Goal: Transaction & Acquisition: Purchase product/service

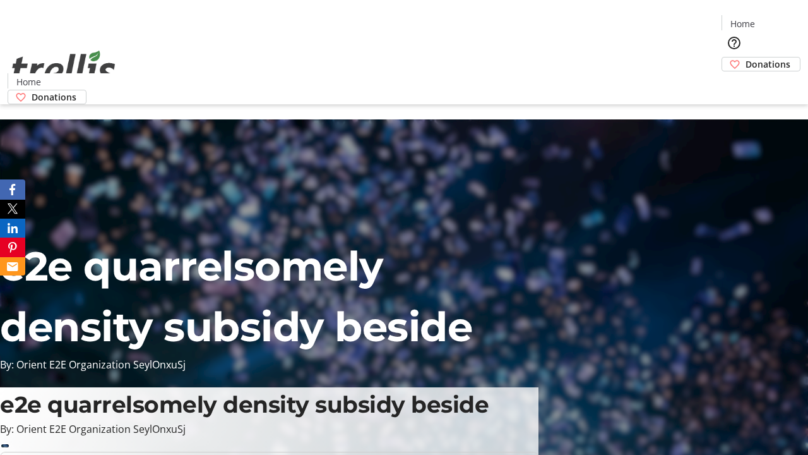
click at [746, 57] on span "Donations" at bounding box center [768, 63] width 45 height 13
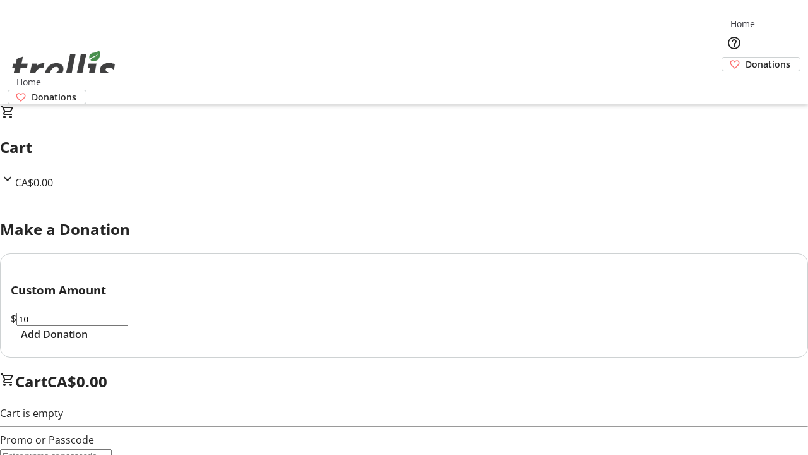
click at [88, 342] on span "Add Donation" at bounding box center [54, 333] width 67 height 15
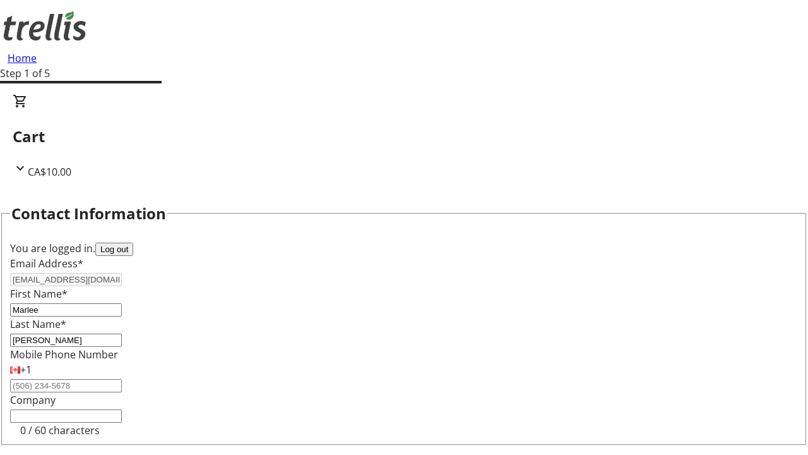
select select "CA"
select select "BC"
type input "Kelowna"
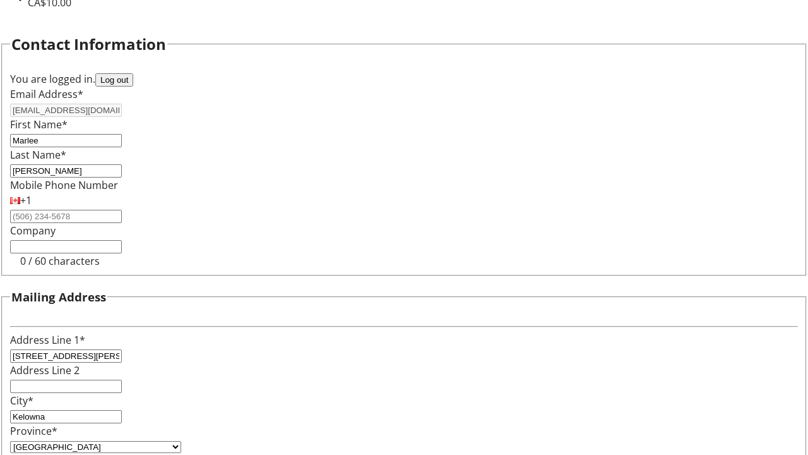
type input "V1Y 0C2"
